Goal: Task Accomplishment & Management: Complete application form

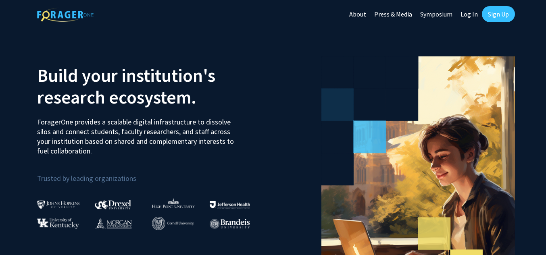
click at [498, 17] on link "Sign Up" at bounding box center [498, 14] width 33 height 16
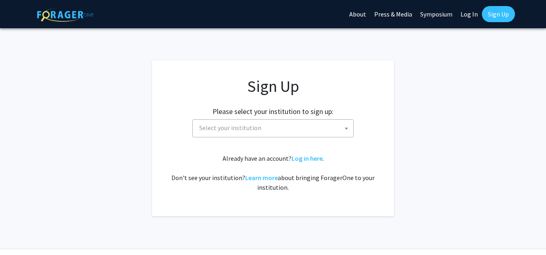
click at [328, 120] on span "Select your institution" at bounding box center [274, 128] width 157 height 17
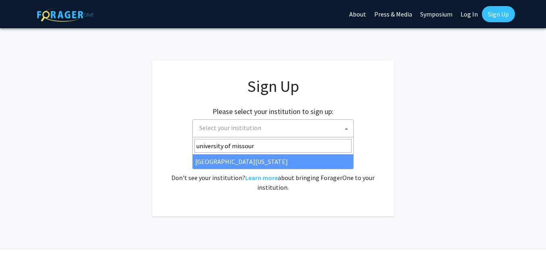
type input "[GEOGRAPHIC_DATA][US_STATE]"
select select "33"
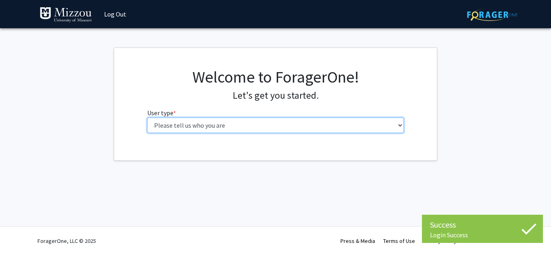
click at [286, 125] on select "Please tell us who you are Undergraduate Student Master's Student Doctoral Cand…" at bounding box center [275, 125] width 257 height 15
select select "1: undergrad"
click at [147, 118] on select "Please tell us who you are Undergraduate Student Master's Student Doctoral Cand…" at bounding box center [275, 125] width 257 height 15
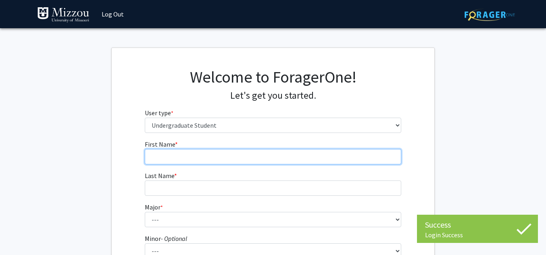
click at [273, 155] on input "First Name * required" at bounding box center [273, 156] width 257 height 15
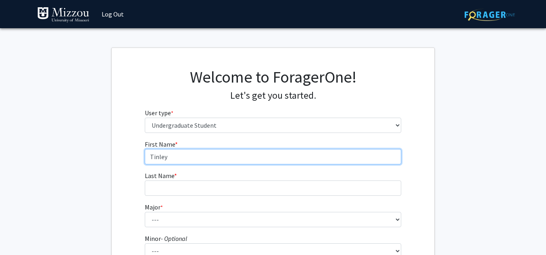
type input "Tinley"
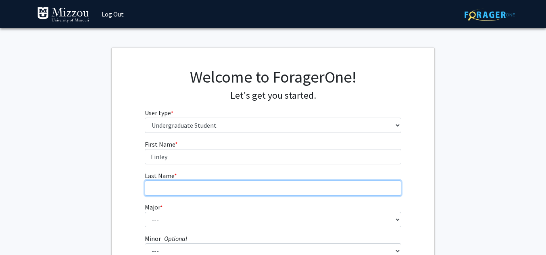
click at [251, 186] on input "Last Name * required" at bounding box center [273, 188] width 257 height 15
type input "Schneider"
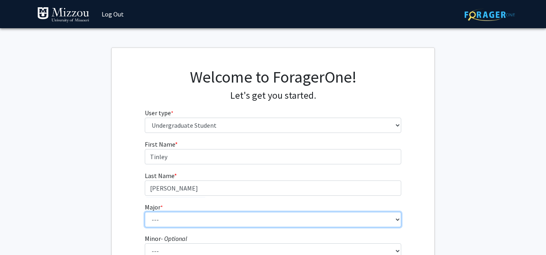
click at [236, 214] on select "--- Agribusiness Management Agricultural Education Agricultural Education: Comm…" at bounding box center [273, 219] width 257 height 15
select select "127: 2620"
click at [145, 212] on select "--- Agribusiness Management Agricultural Education Agricultural Education: Comm…" at bounding box center [273, 219] width 257 height 15
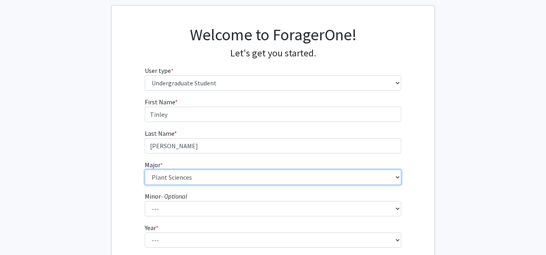
scroll to position [45, 0]
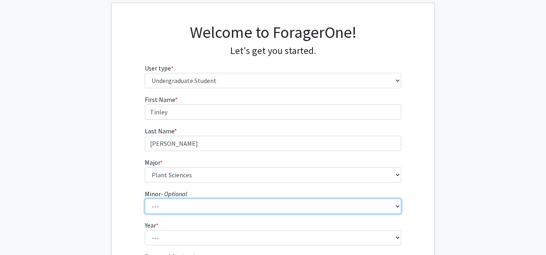
click at [221, 205] on select "--- Accountancy Aerospace Engineering Aerospace Studies Agribusiness Management…" at bounding box center [273, 206] width 257 height 15
select select "8: 1964"
click at [145, 199] on select "--- Accountancy Aerospace Engineering Aerospace Studies Agribusiness Management…" at bounding box center [273, 206] width 257 height 15
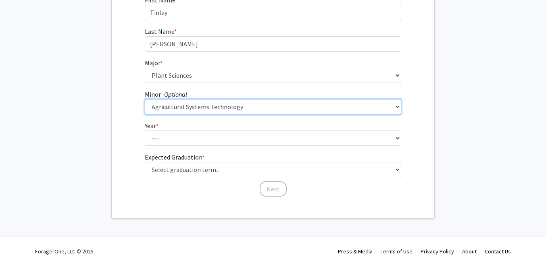
scroll to position [155, 0]
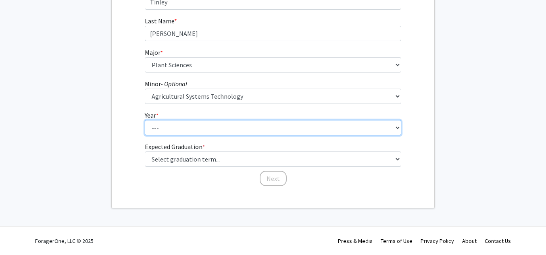
click at [214, 121] on select "--- First-year Sophomore Junior Senior Postbaccalaureate Certificate" at bounding box center [273, 127] width 257 height 15
click at [145, 120] on select "--- First-year Sophomore Junior Senior Postbaccalaureate Certificate" at bounding box center [273, 127] width 257 height 15
click at [224, 134] on select "--- First-year Sophomore Junior Senior Postbaccalaureate Certificate" at bounding box center [273, 127] width 257 height 15
select select "2: sophomore"
click at [145, 120] on select "--- First-year Sophomore Junior Senior Postbaccalaureate Certificate" at bounding box center [273, 127] width 257 height 15
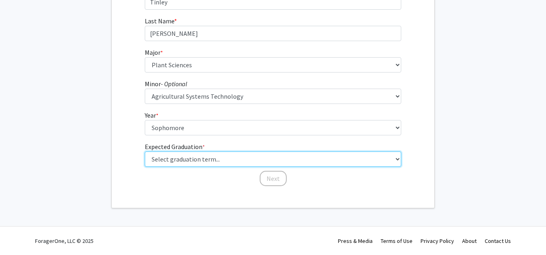
click at [215, 159] on select "Select graduation term... Spring 2025 Summer 2025 Fall 2025 Winter 2025 Spring …" at bounding box center [273, 159] width 257 height 15
select select "17: spring_2029"
click at [145, 152] on select "Select graduation term... Spring 2025 Summer 2025 Fall 2025 Winter 2025 Spring …" at bounding box center [273, 159] width 257 height 15
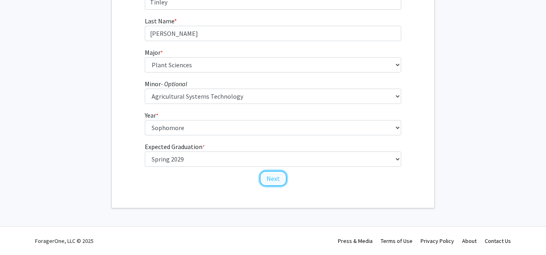
click at [270, 182] on button "Next" at bounding box center [273, 178] width 27 height 15
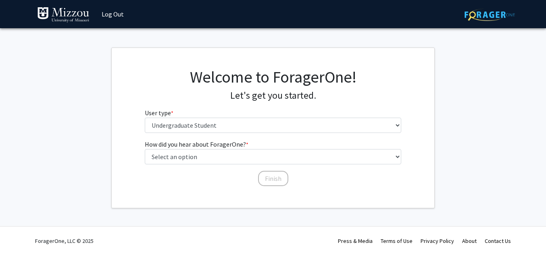
scroll to position [0, 0]
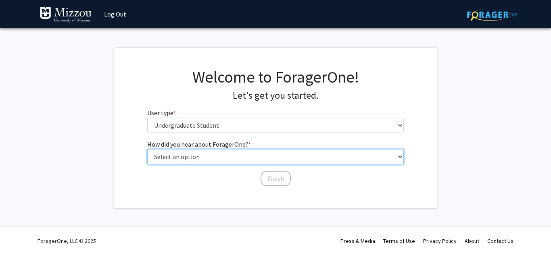
click at [240, 157] on select "Select an option Peer/student recommendation Faculty/staff recommendation Unive…" at bounding box center [275, 156] width 257 height 15
select select "2: faculty_recommendation"
click at [147, 149] on select "Select an option Peer/student recommendation Faculty/staff recommendation Unive…" at bounding box center [275, 156] width 257 height 15
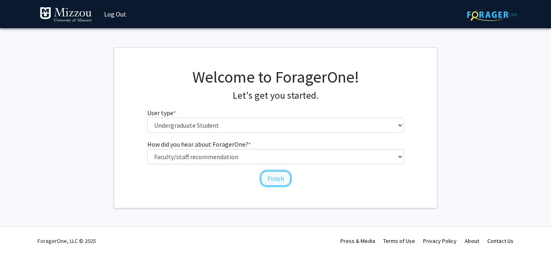
click at [286, 184] on button "Finish" at bounding box center [276, 178] width 30 height 15
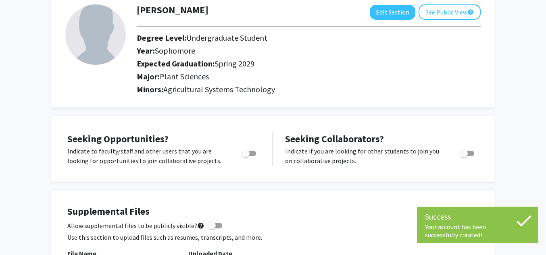
scroll to position [50, 0]
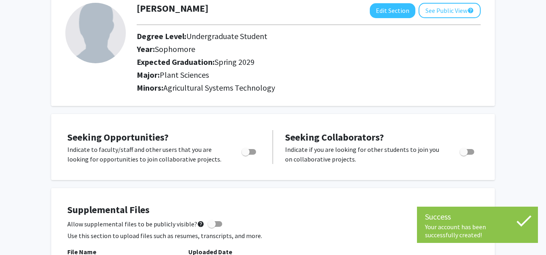
click at [255, 151] on span "Toggle" at bounding box center [249, 152] width 15 height 6
click at [246, 155] on input "Are you actively seeking opportunities?" at bounding box center [245, 155] width 0 height 0
checkbox input "true"
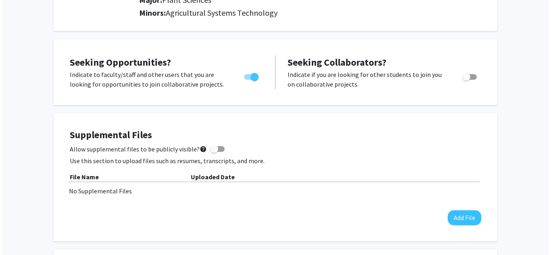
scroll to position [134, 0]
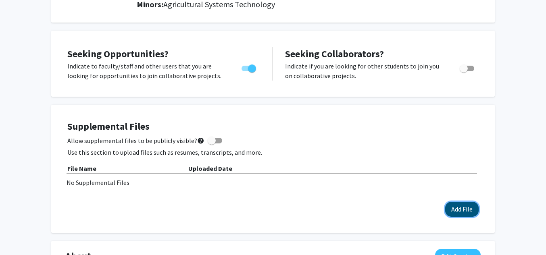
click at [447, 211] on button "Add File" at bounding box center [461, 209] width 33 height 15
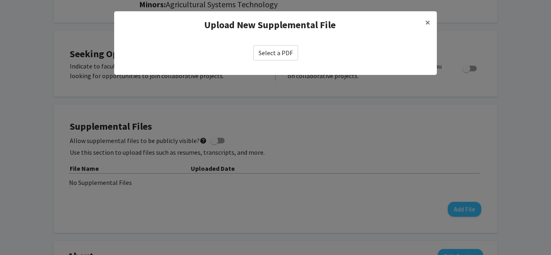
click at [291, 57] on label "Select a PDF" at bounding box center [275, 52] width 45 height 15
click at [0, 0] on input "Select a PDF" at bounding box center [0, 0] width 0 height 0
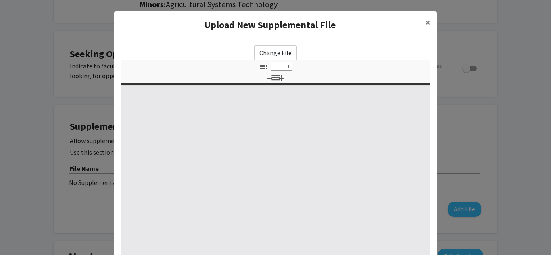
select select "custom"
type input "0"
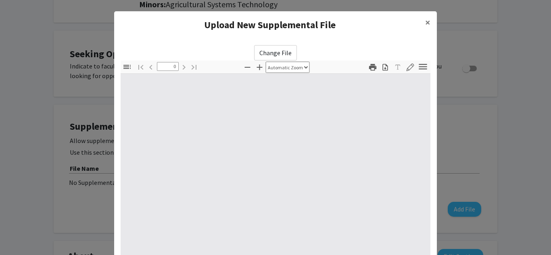
select select "custom"
type input "1"
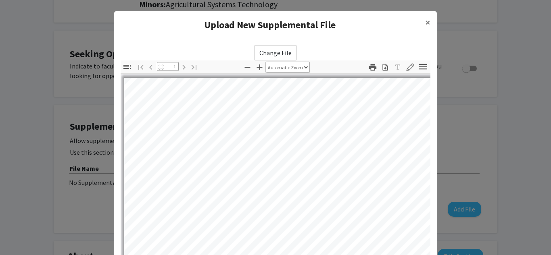
select select "auto"
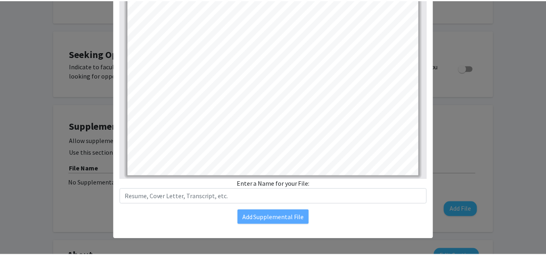
scroll to position [127, 0]
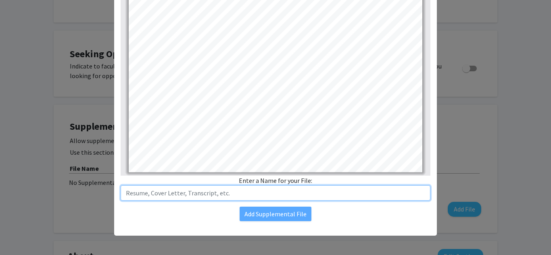
click at [256, 190] on input "text" at bounding box center [276, 193] width 310 height 15
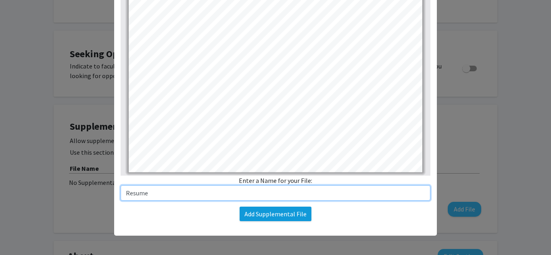
type input "Resume"
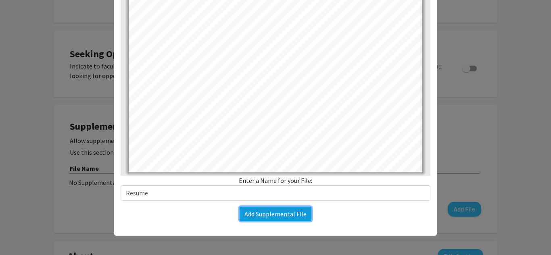
click at [271, 217] on button "Add Supplemental File" at bounding box center [276, 214] width 72 height 15
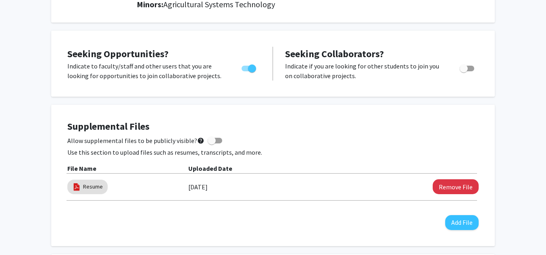
click at [468, 70] on span "Toggle" at bounding box center [467, 69] width 15 height 6
click at [464, 71] on input "Would you like to receive other student requests to work with you?" at bounding box center [464, 71] width 0 height 0
checkbox input "true"
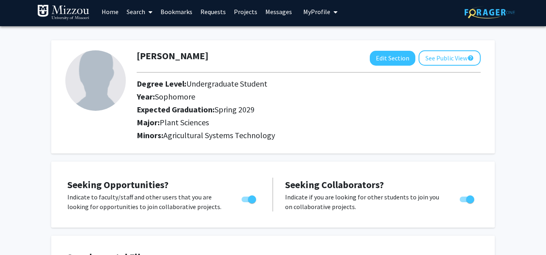
scroll to position [2, 0]
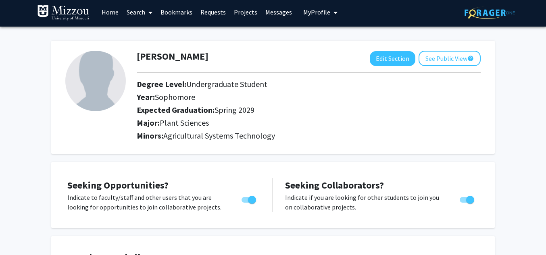
click at [144, 16] on link "Search" at bounding box center [140, 12] width 34 height 28
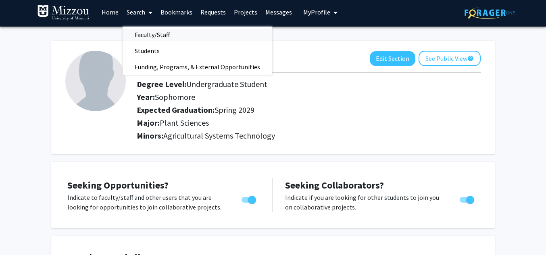
click at [146, 35] on span "Faculty/Staff" at bounding box center [152, 35] width 59 height 16
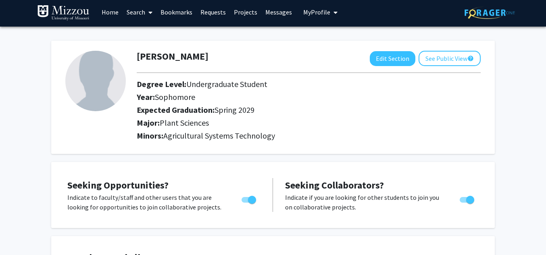
scroll to position [0, 0]
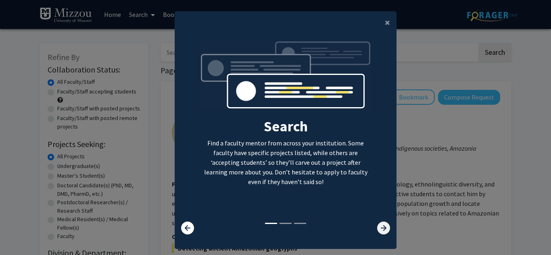
click at [382, 227] on icon at bounding box center [383, 228] width 13 height 13
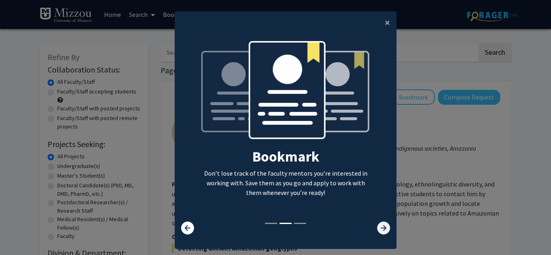
click at [382, 227] on icon at bounding box center [383, 228] width 13 height 13
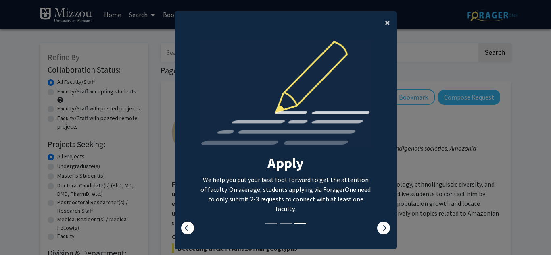
click at [382, 25] on button "×" at bounding box center [387, 22] width 18 height 23
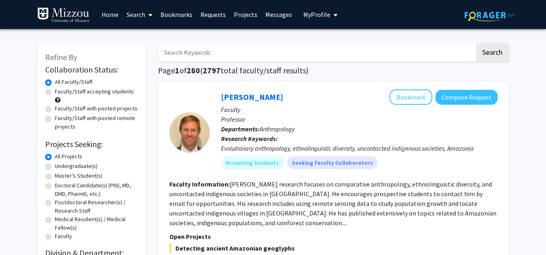
click at [270, 50] on input "Search Keywords" at bounding box center [316, 52] width 317 height 19
type input "cancer"
click at [476, 43] on button "Search" at bounding box center [492, 52] width 33 height 19
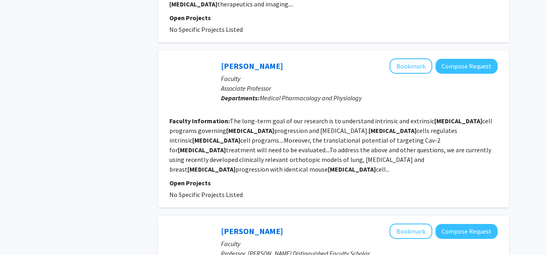
scroll to position [1325, 0]
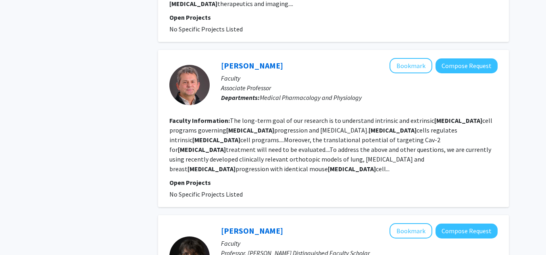
click at [330, 190] on fg-project-list "No Specific Projects Listed" at bounding box center [333, 195] width 328 height 10
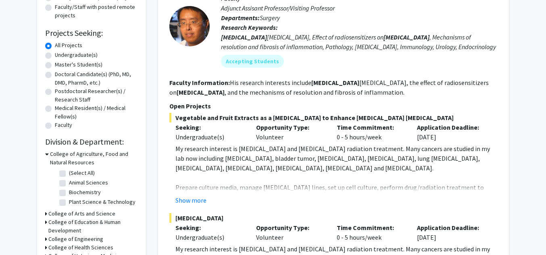
scroll to position [0, 0]
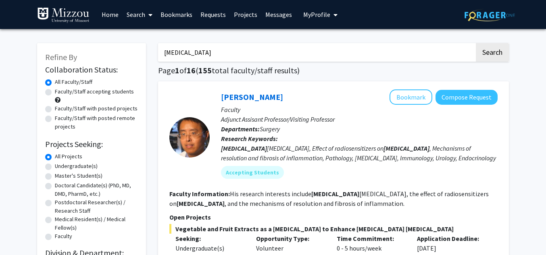
click at [66, 167] on label "Undergraduate(s)" at bounding box center [76, 166] width 43 height 8
click at [60, 167] on input "Undergraduate(s)" at bounding box center [57, 164] width 5 height 5
radio input "true"
click at [265, 53] on input "cancer" at bounding box center [316, 52] width 317 height 19
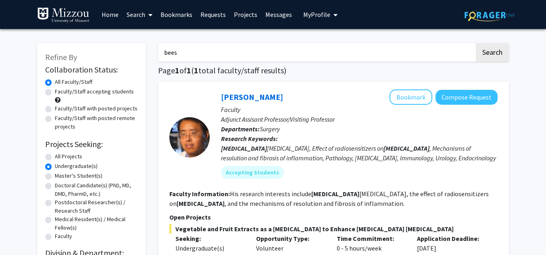
type input "bees"
click at [476, 43] on button "Search" at bounding box center [492, 52] width 33 height 19
radio input "true"
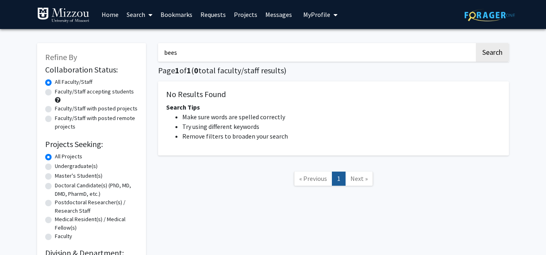
click at [199, 54] on input "bees" at bounding box center [316, 52] width 317 height 19
click at [476, 43] on button "Search" at bounding box center [492, 52] width 33 height 19
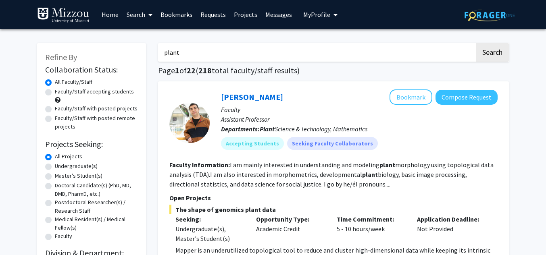
click at [189, 47] on input "plant" at bounding box center [316, 52] width 317 height 19
type input "p"
type input "pharma"
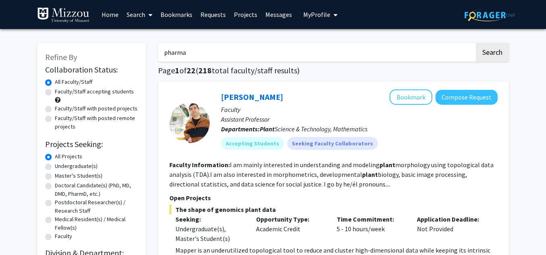
click at [476, 43] on button "Search" at bounding box center [492, 52] width 33 height 19
